Goal: Task Accomplishment & Management: Complete application form

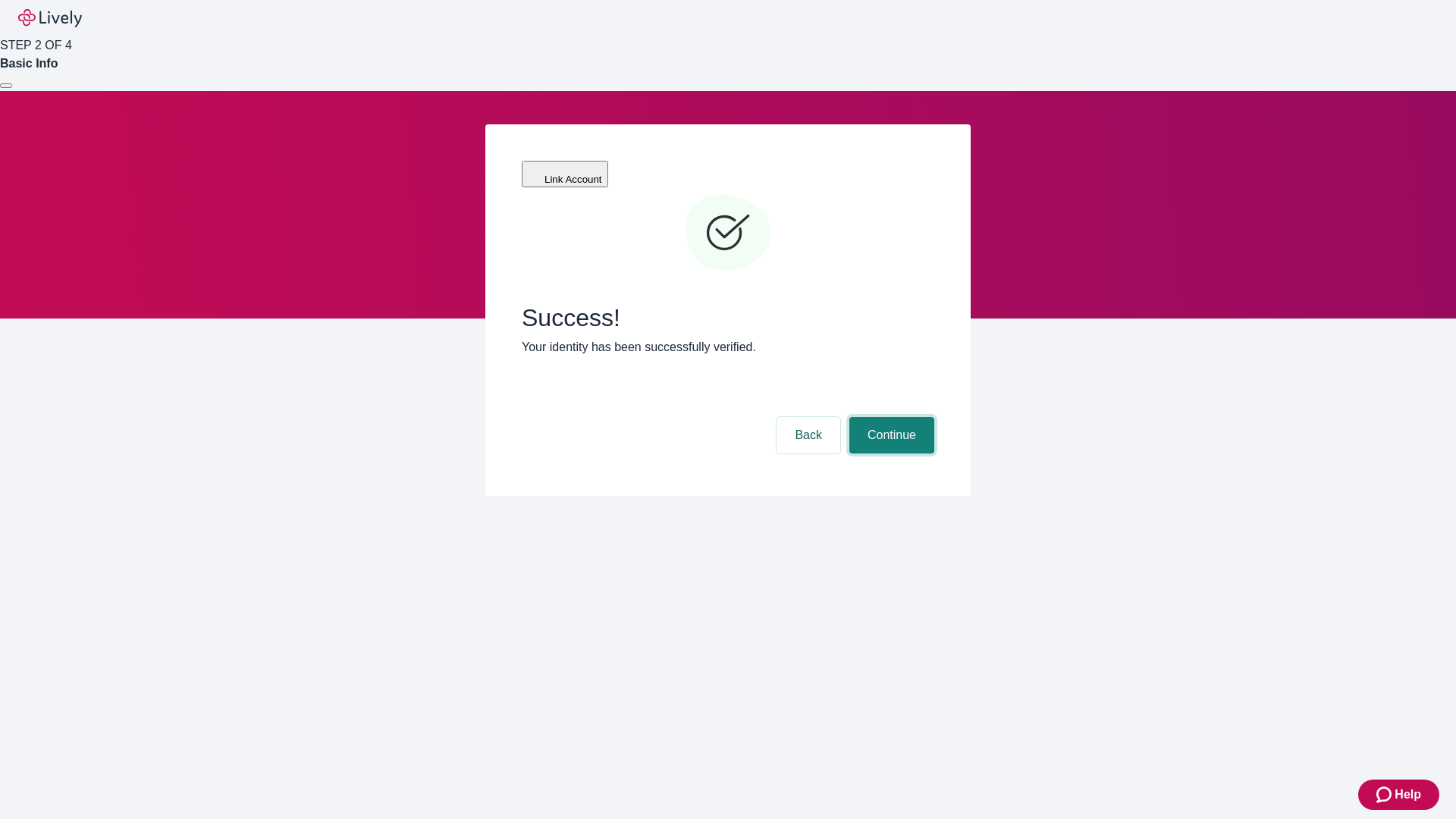
click at [890, 417] on button "Continue" at bounding box center [892, 434] width 85 height 36
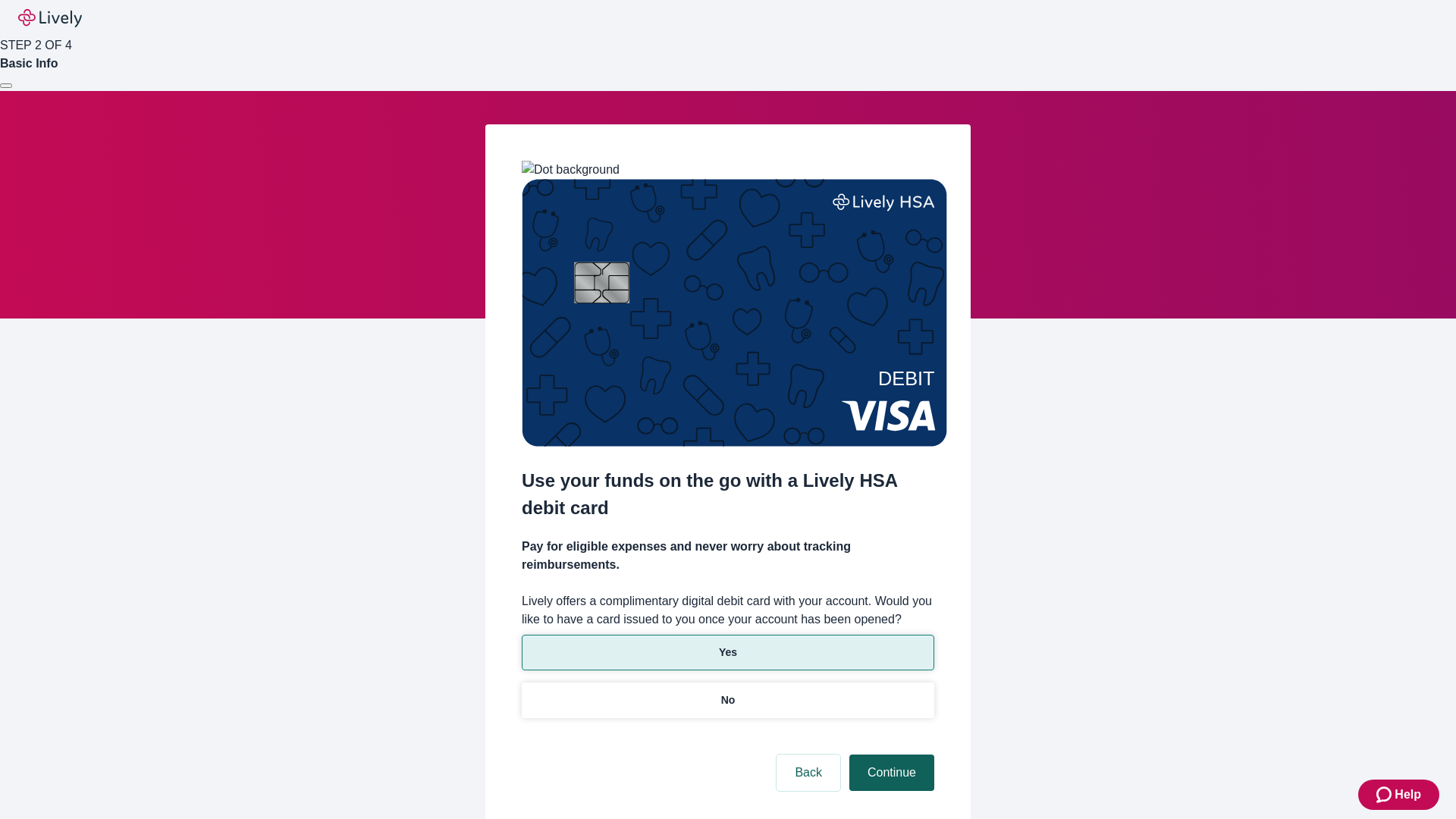
click at [728, 645] on p "Yes" at bounding box center [728, 653] width 18 height 16
click at [890, 755] on button "Continue" at bounding box center [892, 772] width 85 height 36
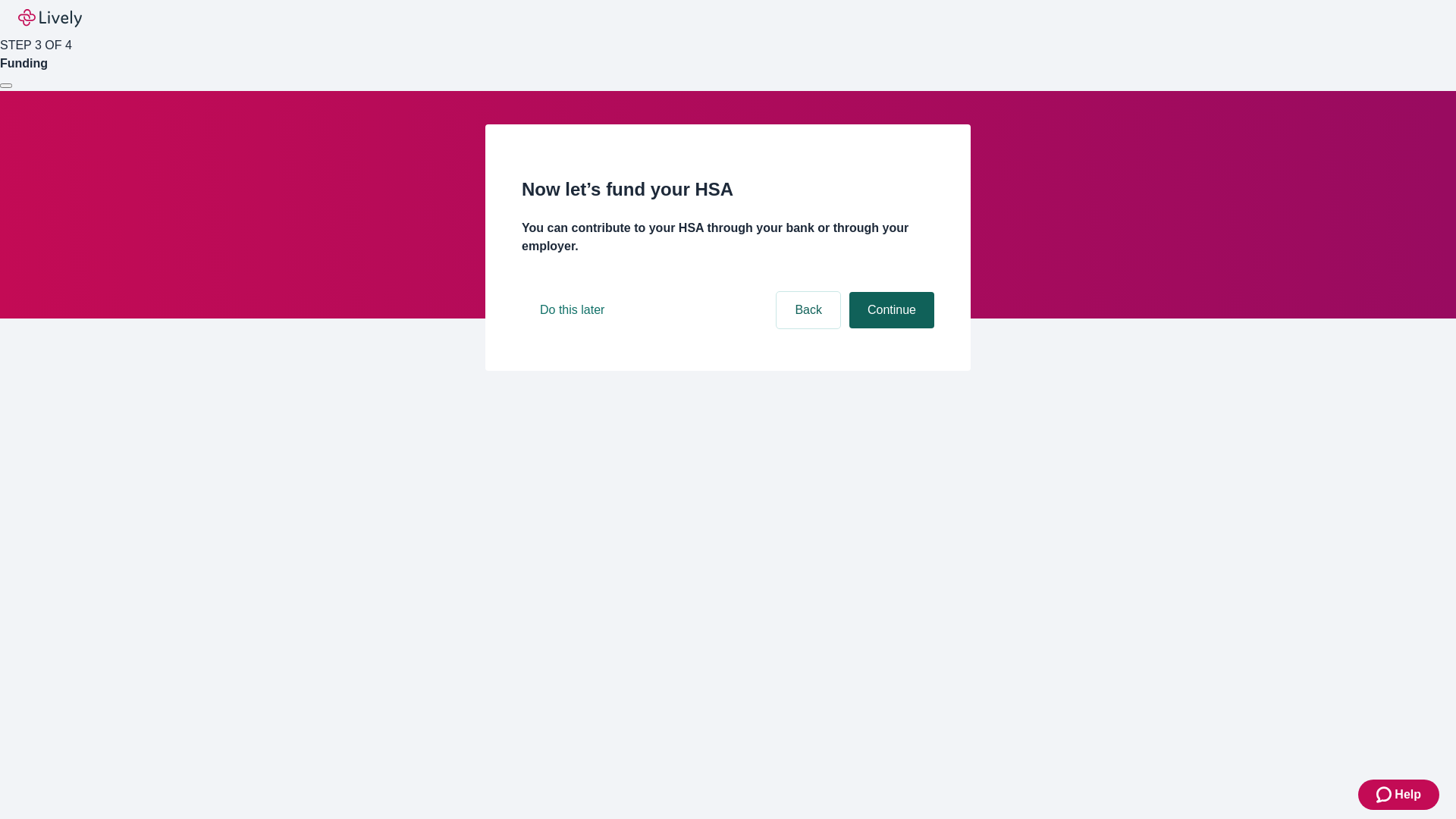
click at [890, 328] on button "Continue" at bounding box center [892, 310] width 85 height 36
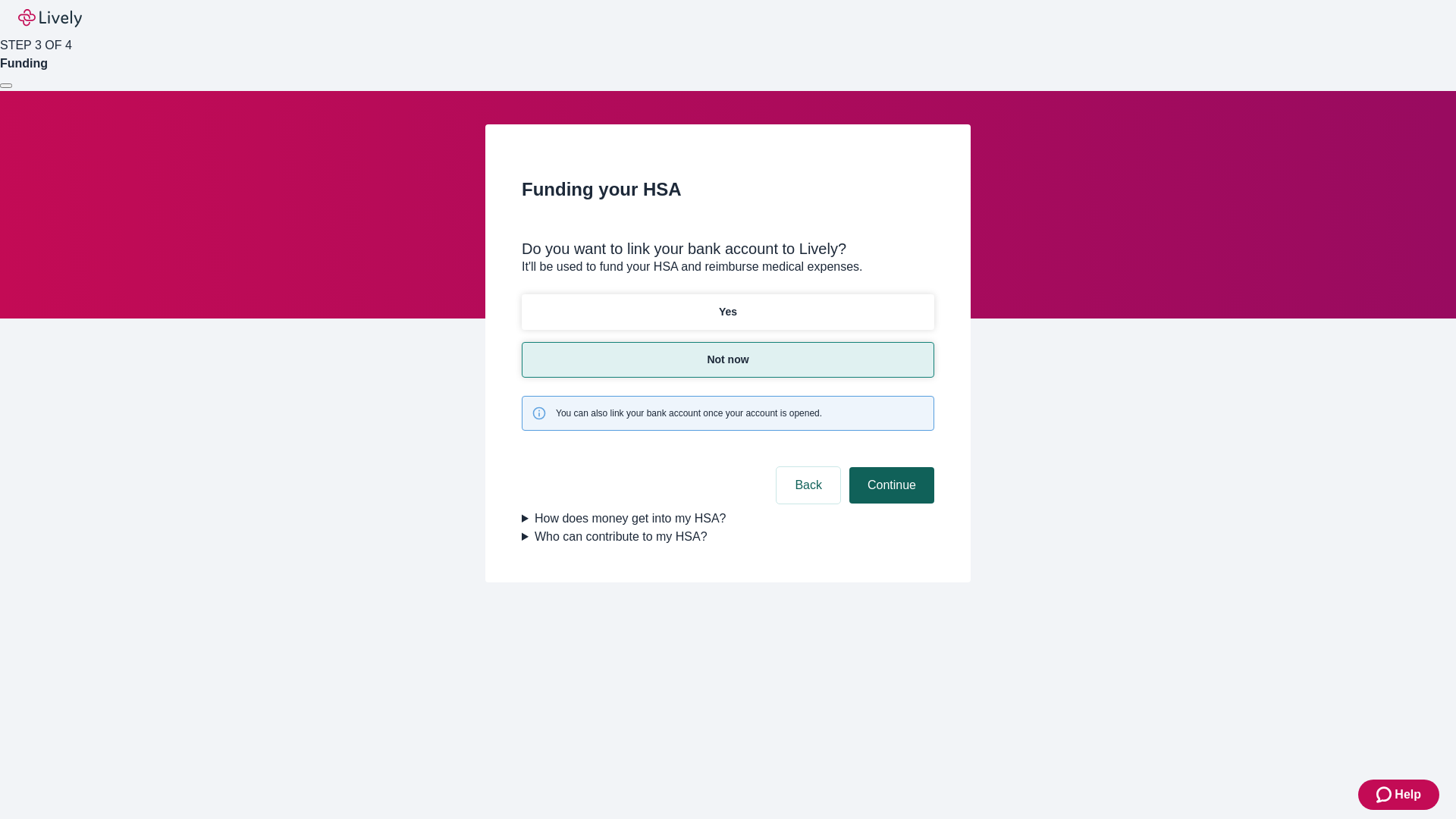
click at [890, 467] on button "Continue" at bounding box center [892, 485] width 85 height 36
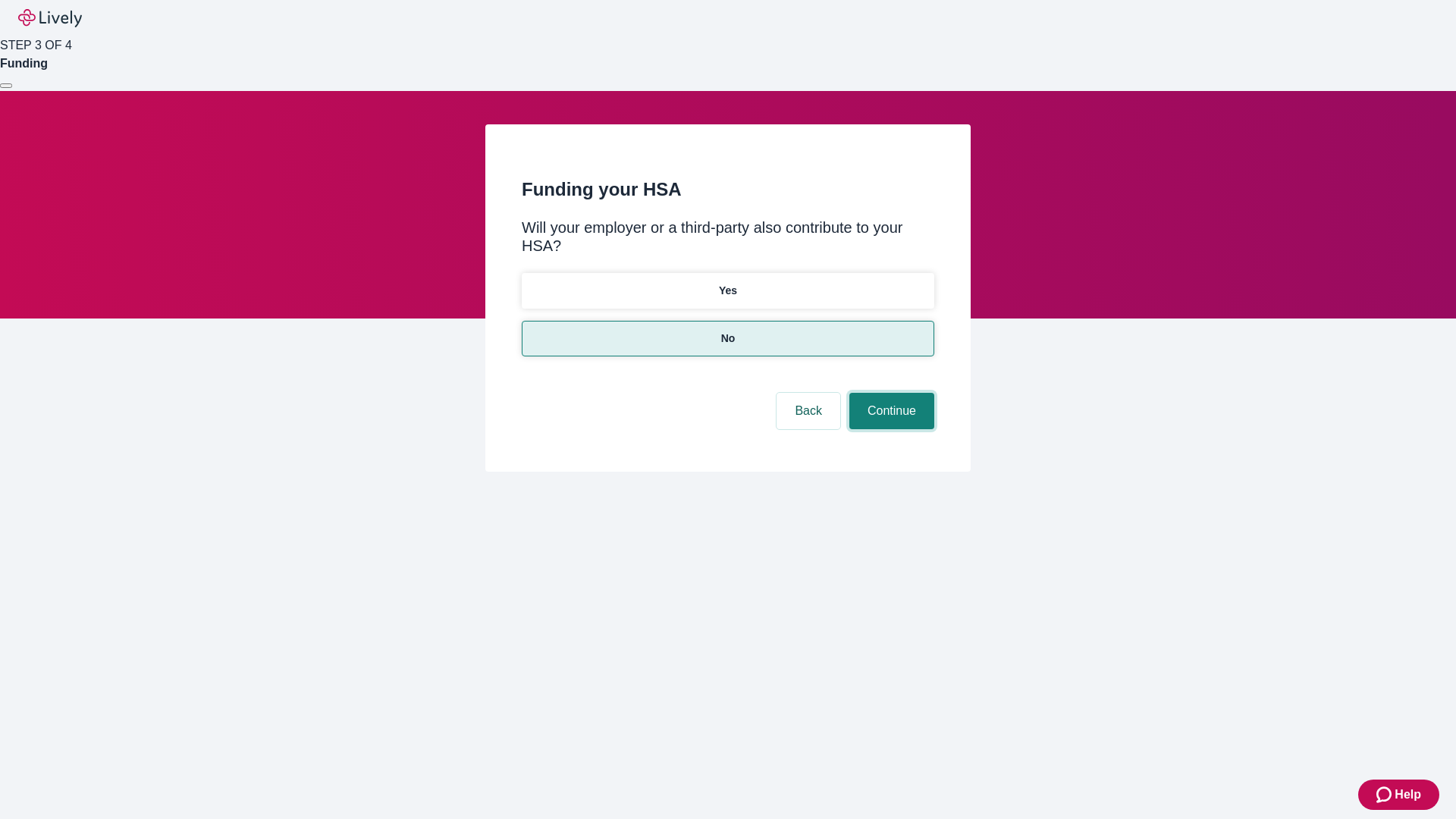
click at [890, 393] on button "Continue" at bounding box center [892, 410] width 85 height 36
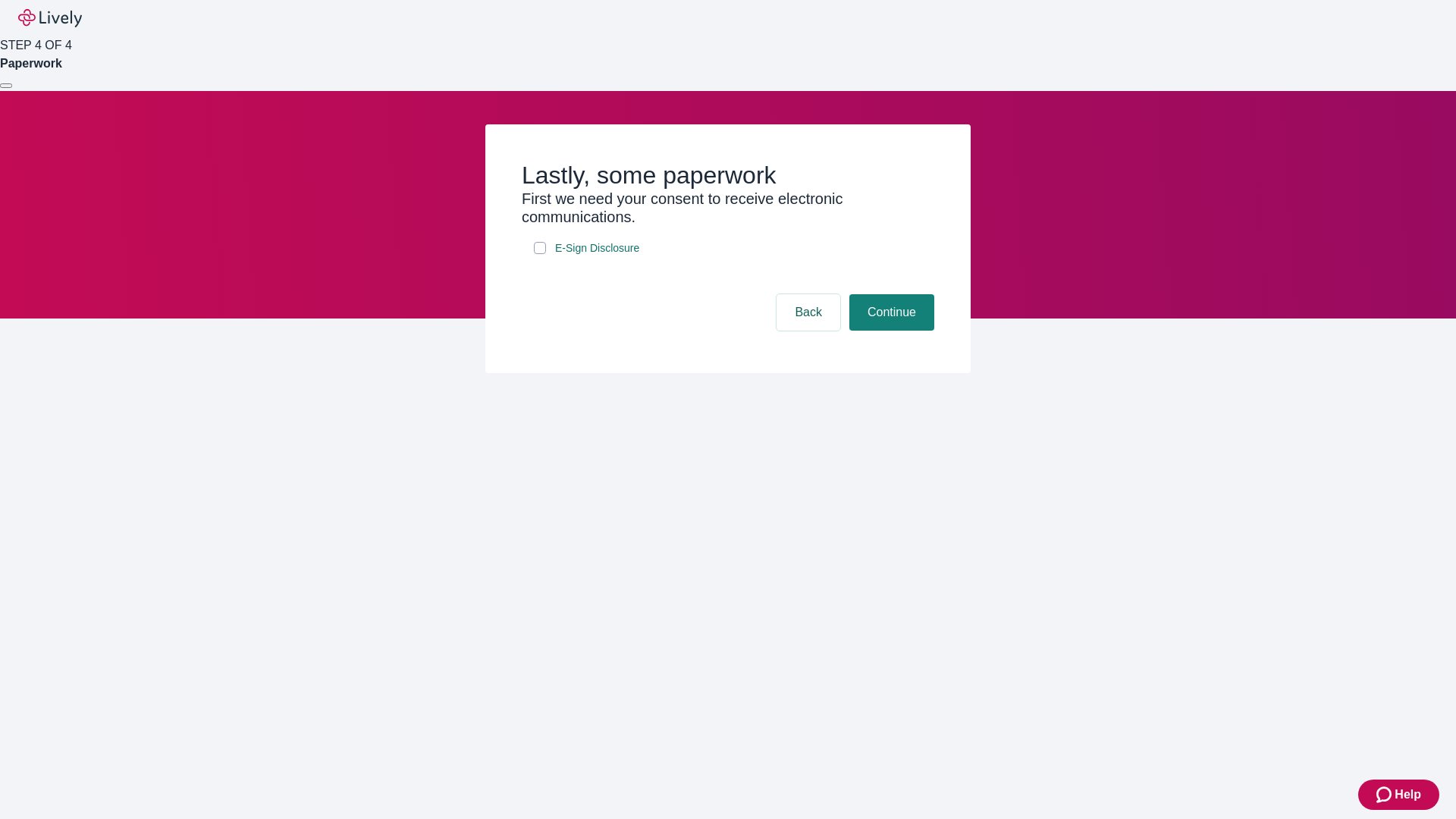
click at [540, 254] on input "E-Sign Disclosure" at bounding box center [540, 247] width 12 height 12
checkbox input "true"
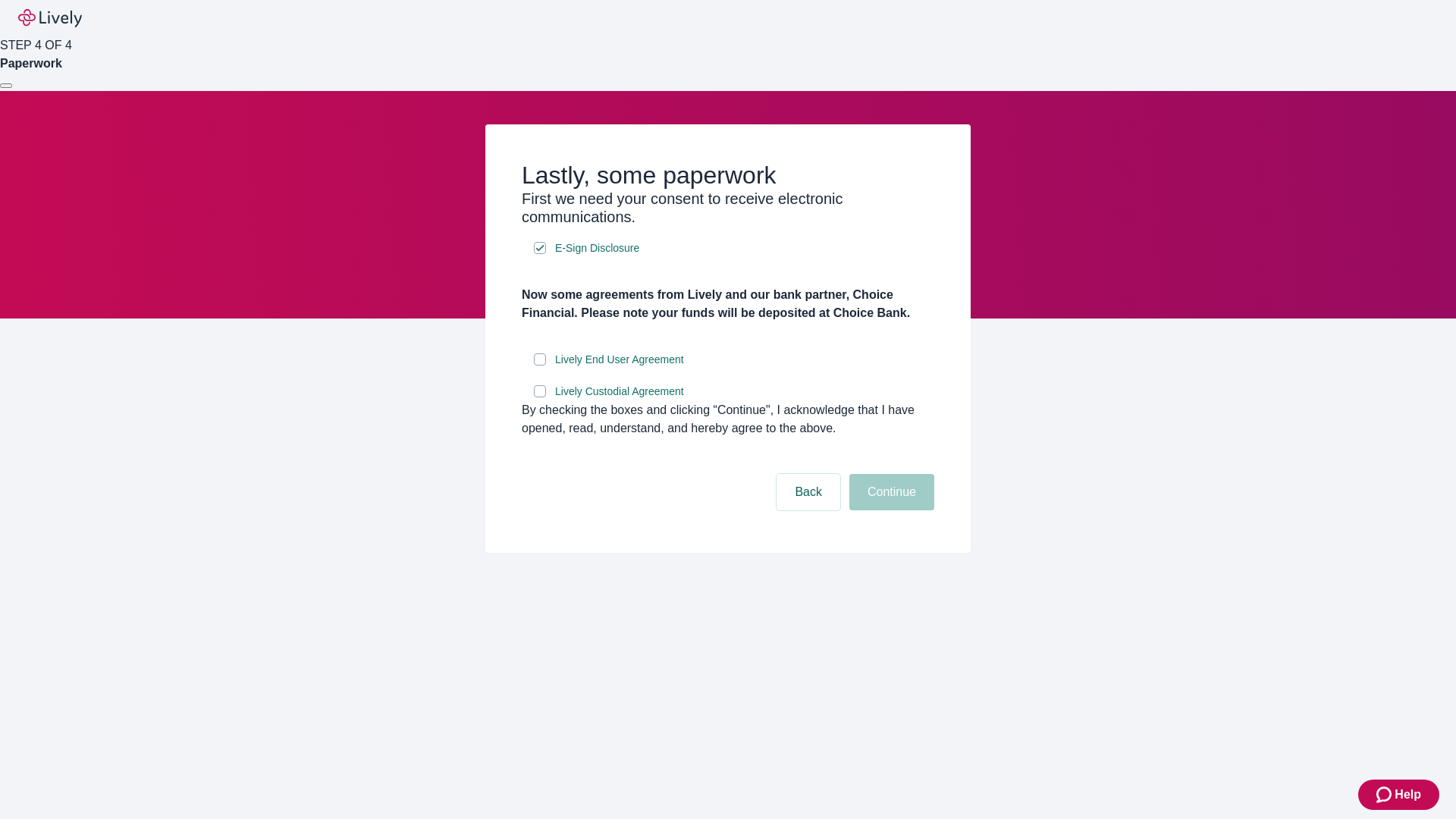
click at [540, 365] on input "Lively End User Agreement" at bounding box center [540, 359] width 12 height 12
checkbox input "true"
click at [540, 397] on input "Lively Custodial Agreement" at bounding box center [540, 391] width 12 height 12
checkbox input "true"
click at [890, 510] on button "Continue" at bounding box center [892, 491] width 85 height 36
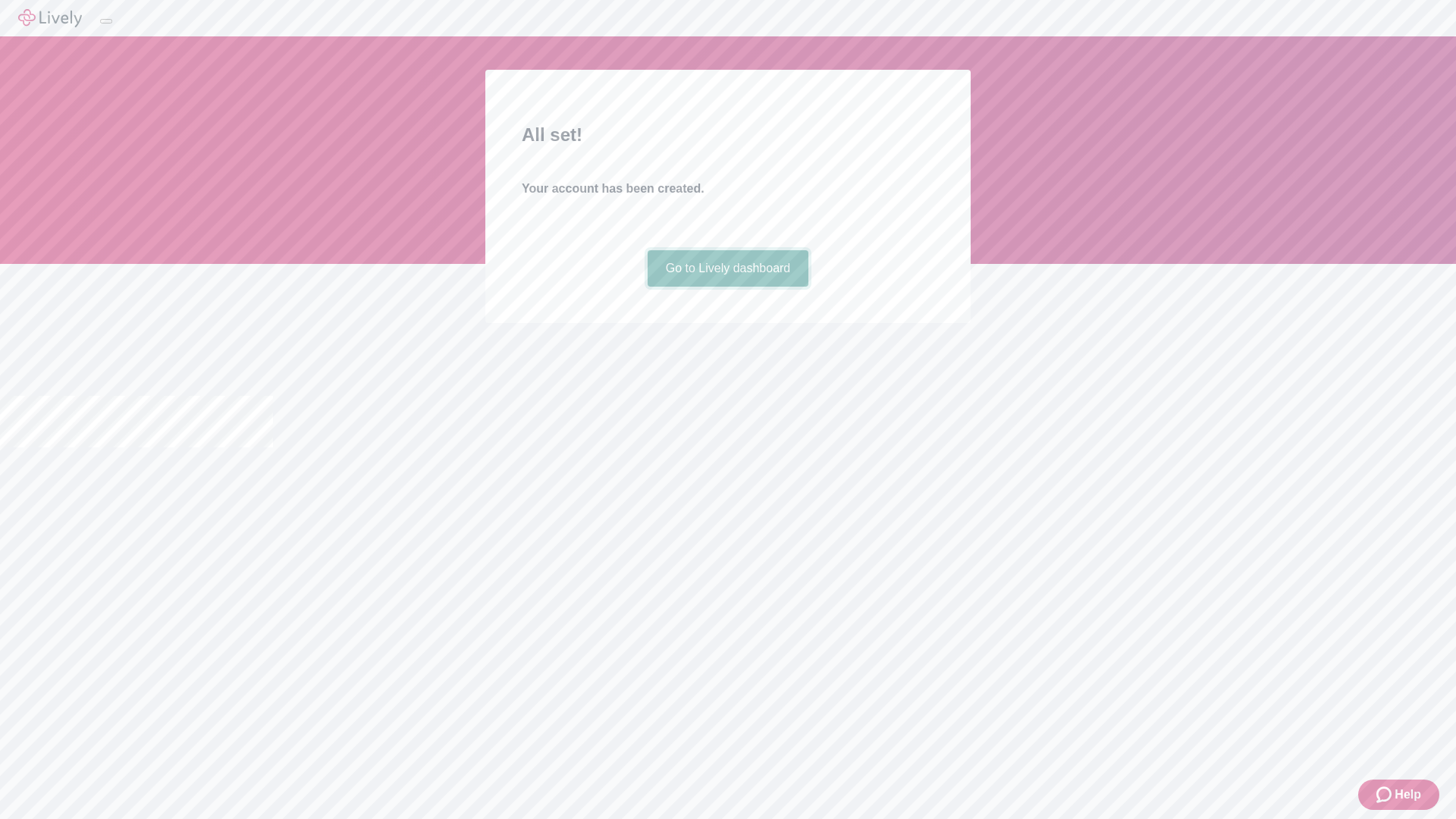
click at [728, 287] on link "Go to Lively dashboard" at bounding box center [728, 268] width 161 height 36
